Goal: Navigation & Orientation: Find specific page/section

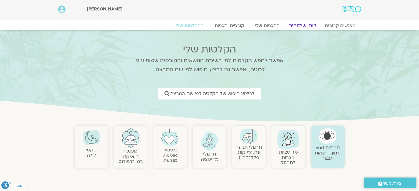
click at [304, 23] on link "לוח שידורים" at bounding box center [301, 25] width 41 height 7
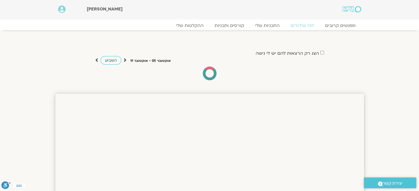
click at [111, 58] on span "השבוע" at bounding box center [111, 60] width 12 height 5
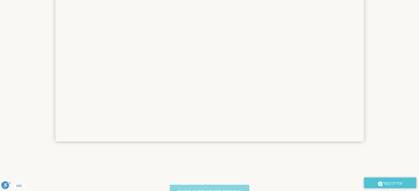
scroll to position [340, 0]
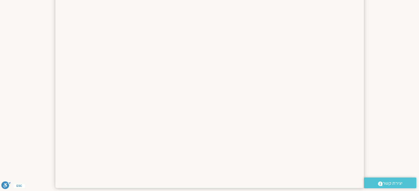
drag, startPoint x: 410, startPoint y: 110, endPoint x: 409, endPoint y: 100, distance: 9.9
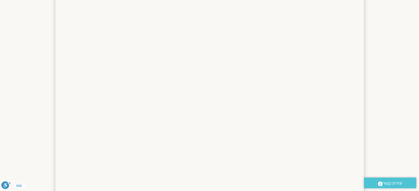
scroll to position [146, 0]
